Goal: Task Accomplishment & Management: Complete application form

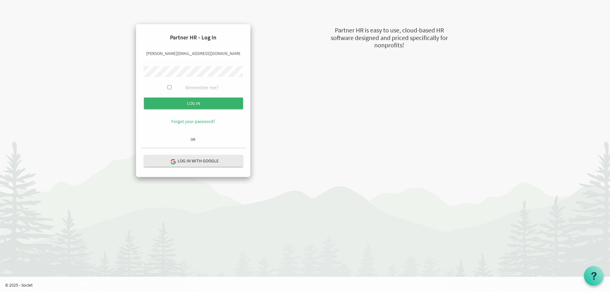
drag, startPoint x: 160, startPoint y: 53, endPoint x: 129, endPoint y: 56, distance: 30.7
click at [131, 56] on div "Partner HR - Log In kimona@newcircles.ca Remember me? Log in OR" at bounding box center [193, 100] width 151 height 153
type input "[PERSON_NAME][EMAIL_ADDRESS][DOMAIN_NAME]"
click at [108, 69] on body "Partner HR - Log In alberto@newcircles.ca Remember me? Log in Forgot your passw…" at bounding box center [305, 91] width 610 height 183
click at [155, 103] on input "Log in" at bounding box center [193, 103] width 99 height 11
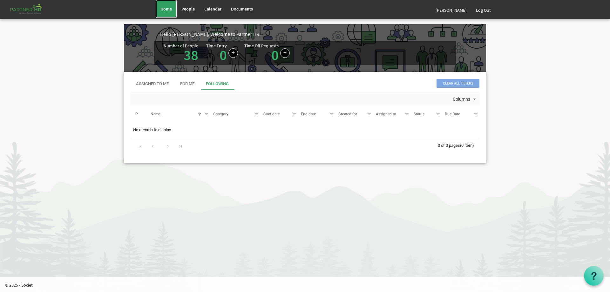
click at [170, 8] on span "Home" at bounding box center [166, 9] width 11 height 6
click at [448, 12] on link "[PERSON_NAME]" at bounding box center [451, 10] width 40 height 18
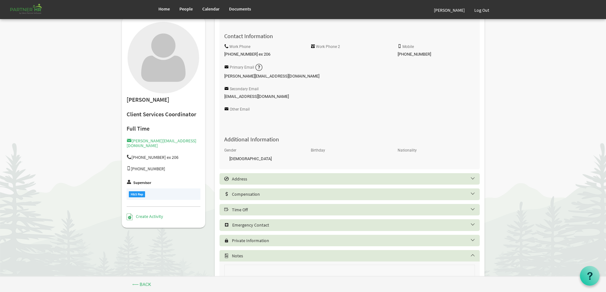
scroll to position [102, 0]
click at [253, 211] on h5 "Time Off" at bounding box center [354, 209] width 260 height 5
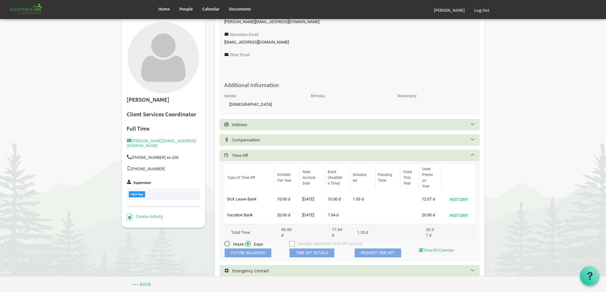
scroll to position [165, 0]
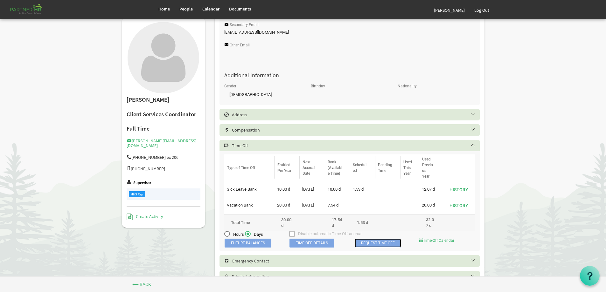
click at [371, 243] on link "Request Time Off" at bounding box center [377, 243] width 46 height 9
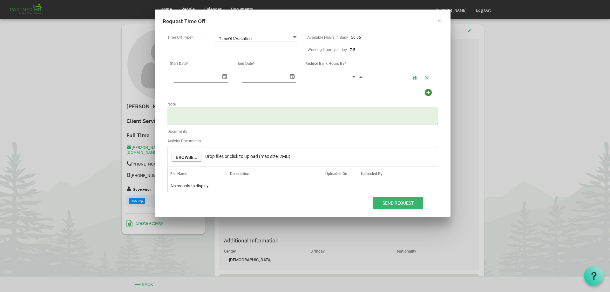
scroll to position [0, 7]
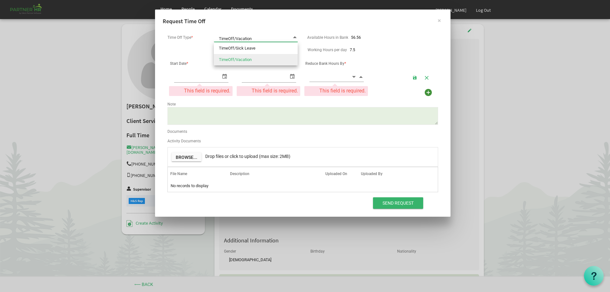
click at [295, 35] on span at bounding box center [295, 37] width 6 height 6
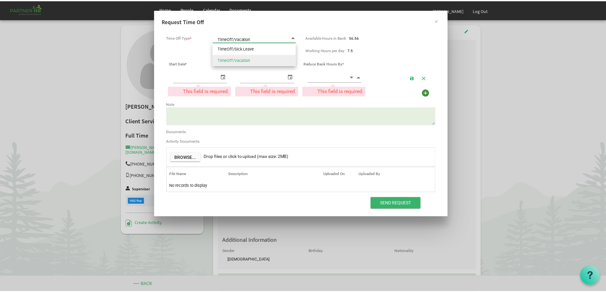
scroll to position [0, 0]
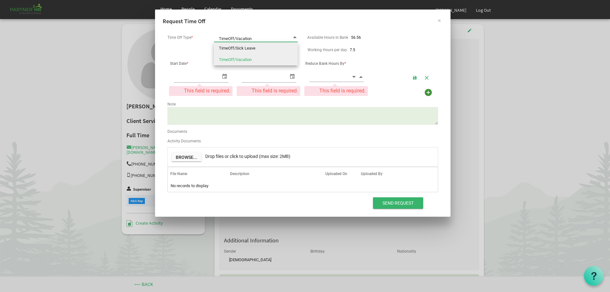
click at [257, 48] on li "TimeOff/Sick Leave" at bounding box center [256, 48] width 84 height 11
type input "TimeOff/Sick Leave"
type input "[DATE]"
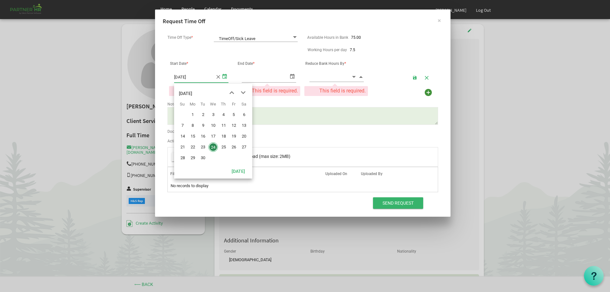
click at [208, 79] on input "[DATE]" at bounding box center [194, 77] width 41 height 10
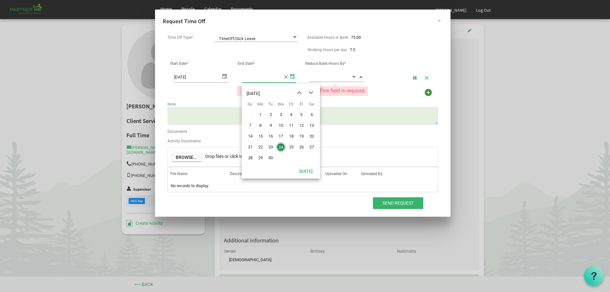
type input "[DATE]"
click at [293, 77] on span "select" at bounding box center [293, 76] width 8 height 9
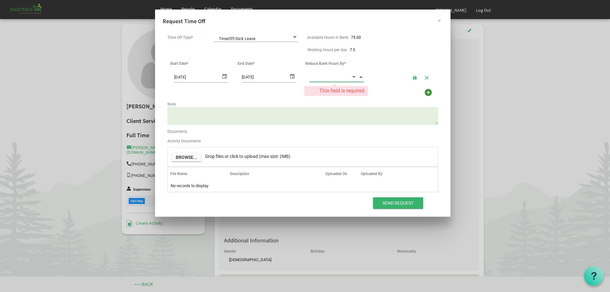
click at [326, 79] on input at bounding box center [331, 77] width 42 height 10
type input "3.00"
click at [396, 202] on input "Send Request" at bounding box center [398, 202] width 50 height 11
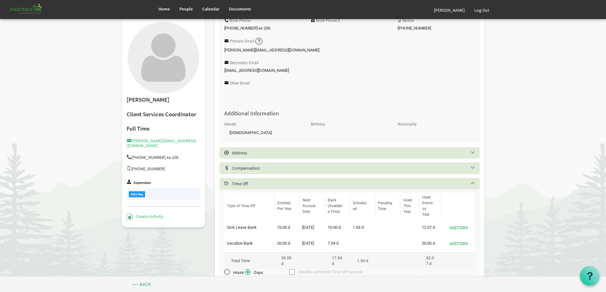
scroll to position [191, 0]
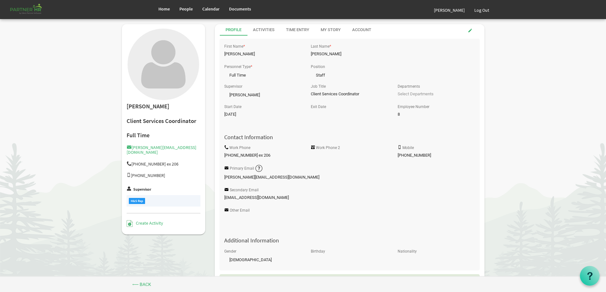
scroll to position [143, 0]
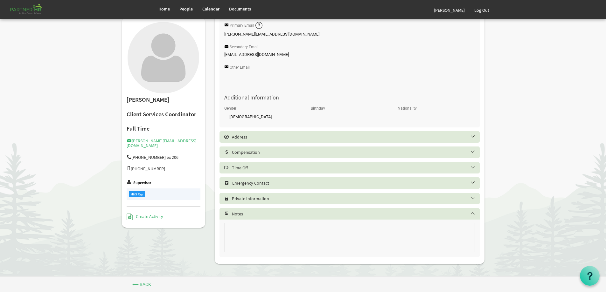
click at [288, 170] on h5 "Time Off" at bounding box center [354, 167] width 260 height 5
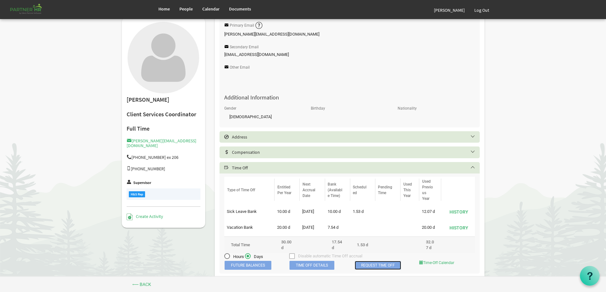
click at [383, 265] on link "Request Time Off" at bounding box center [377, 265] width 46 height 9
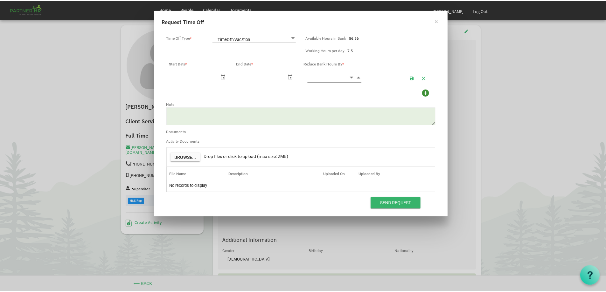
scroll to position [0, 7]
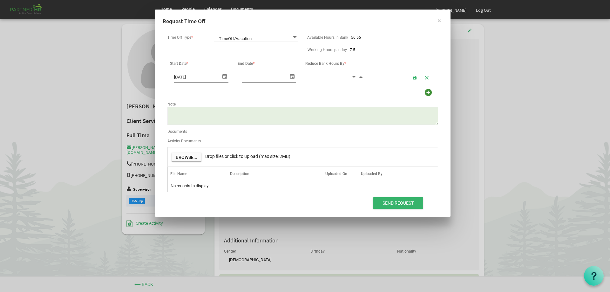
click at [193, 79] on input "[DATE]" at bounding box center [197, 77] width 47 height 10
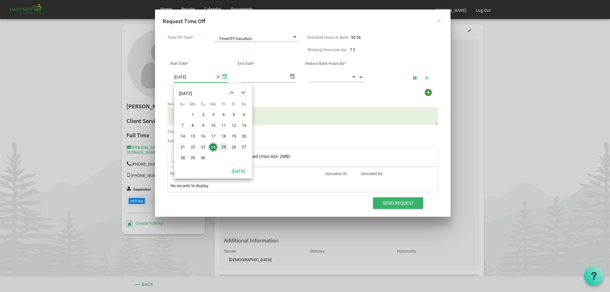
click at [223, 146] on span "25" at bounding box center [224, 147] width 10 height 10
type input "[DATE]"
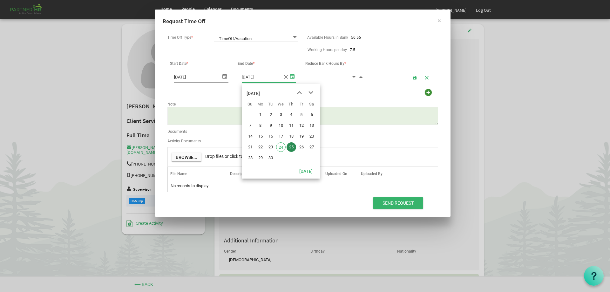
click at [293, 77] on span "select" at bounding box center [293, 76] width 8 height 9
click at [301, 146] on span "26" at bounding box center [302, 147] width 10 height 10
type input "[DATE]"
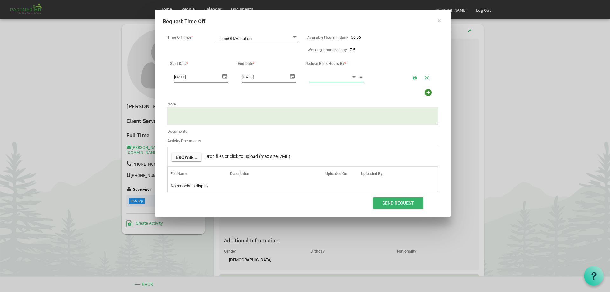
click at [339, 78] on input at bounding box center [331, 77] width 42 height 10
type input "15.00"
click at [294, 117] on textarea "Note" at bounding box center [303, 116] width 271 height 18
type textarea "Dr Recommendation"
click at [387, 202] on input "Send Request" at bounding box center [398, 202] width 50 height 11
